Goal: Task Accomplishment & Management: Manage account settings

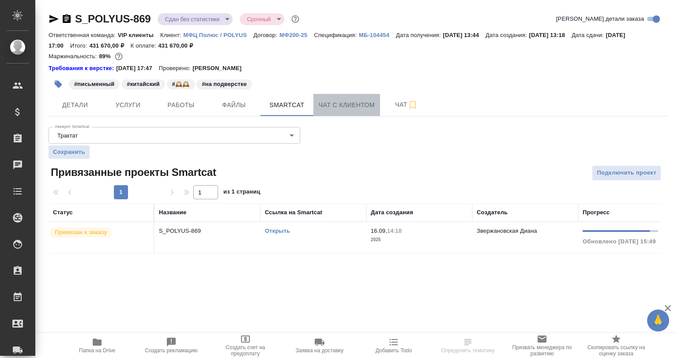
click at [338, 101] on span "Чат с клиентом" at bounding box center [347, 105] width 56 height 11
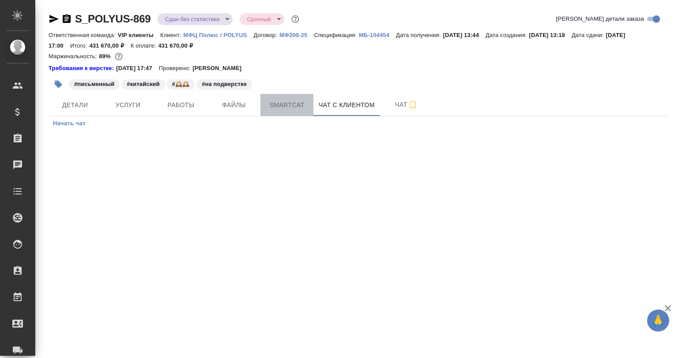
click at [274, 106] on span "Smartcat" at bounding box center [287, 105] width 42 height 11
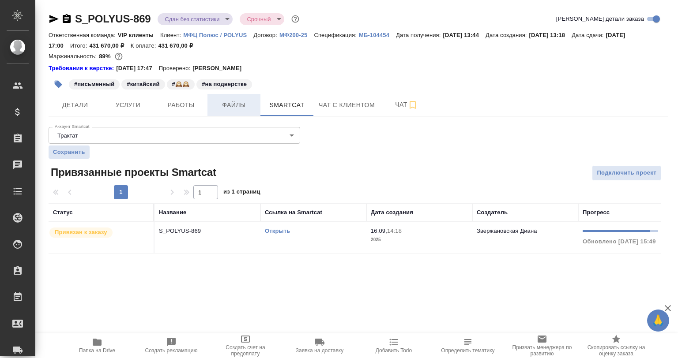
click at [229, 103] on span "Файлы" at bounding box center [234, 105] width 42 height 11
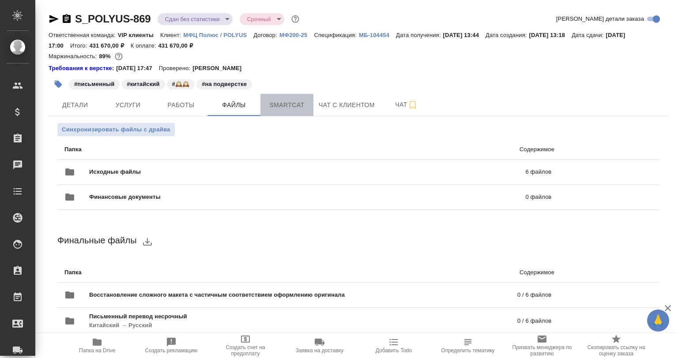
click at [282, 104] on span "Smartcat" at bounding box center [287, 105] width 42 height 11
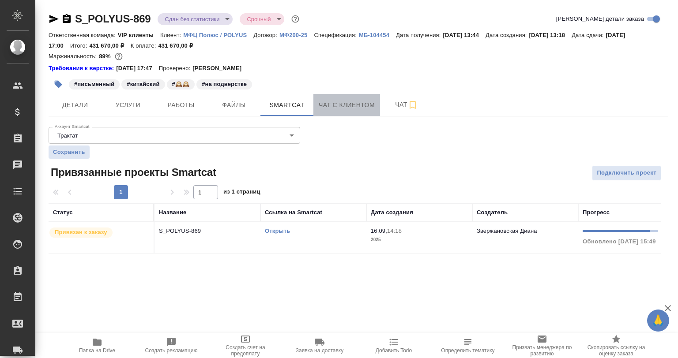
click at [324, 109] on span "Чат с клиентом" at bounding box center [347, 105] width 56 height 11
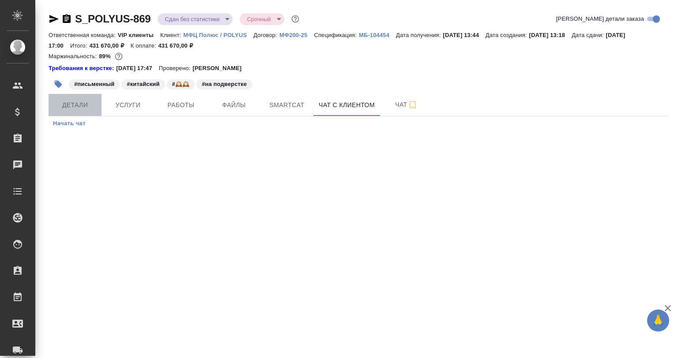
click at [71, 104] on span "Детали" at bounding box center [75, 105] width 42 height 11
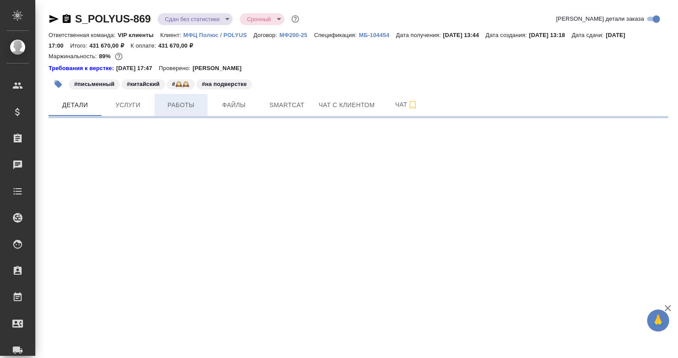
select select "RU"
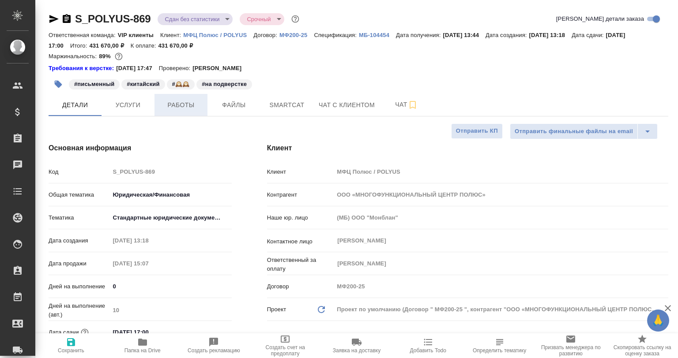
type textarea "x"
click at [185, 105] on span "Работы" at bounding box center [181, 105] width 42 height 11
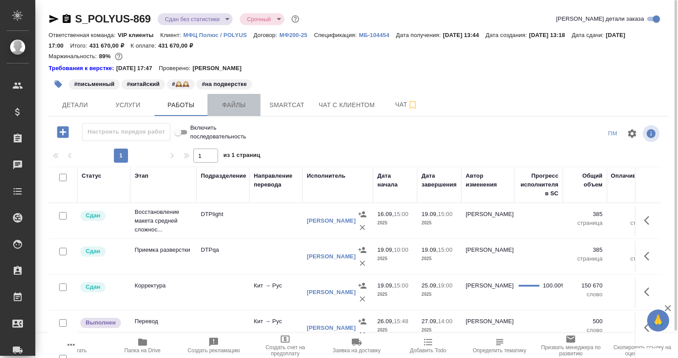
click at [233, 106] on span "Файлы" at bounding box center [234, 105] width 42 height 11
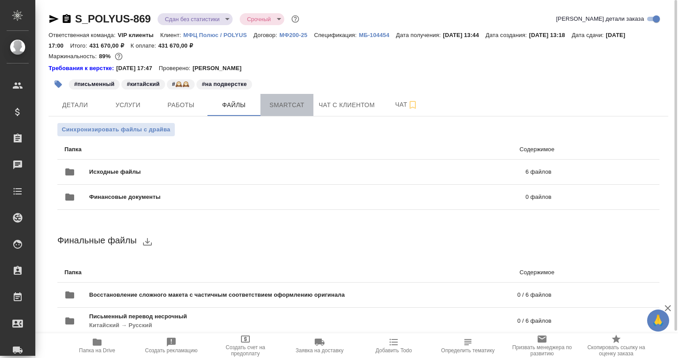
click at [286, 107] on span "Smartcat" at bounding box center [287, 105] width 42 height 11
